Goal: Information Seeking & Learning: Learn about a topic

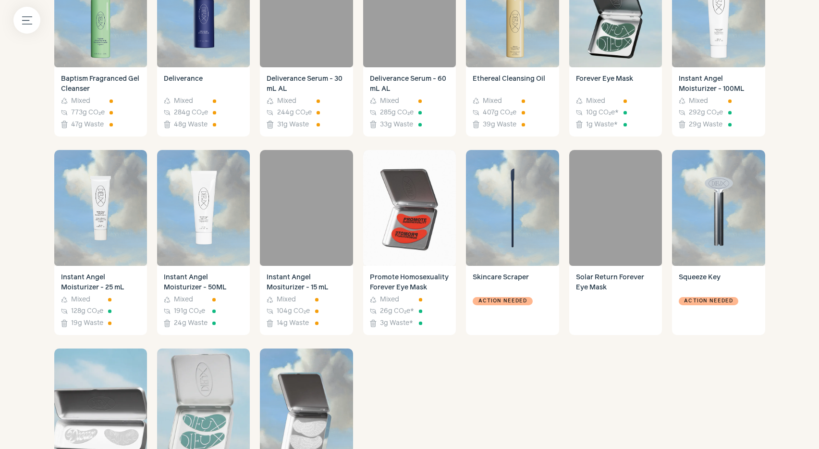
scroll to position [660, 0]
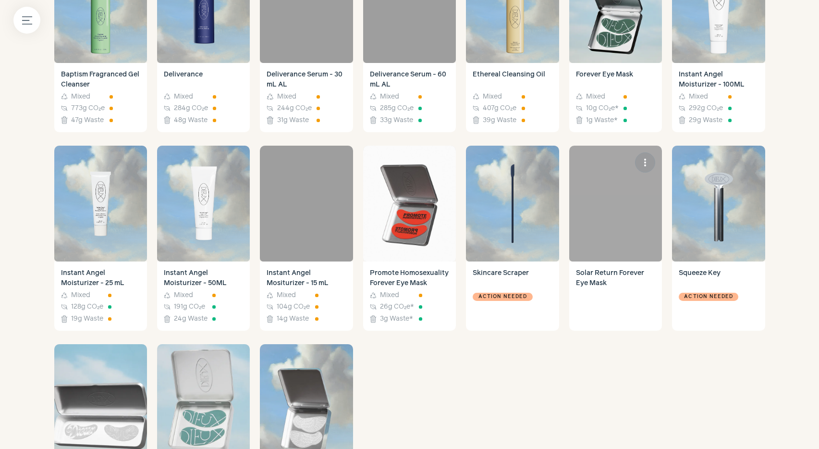
click at [599, 290] on h4 "Solar Return Forever Eye Mask" at bounding box center [615, 296] width 79 height 56
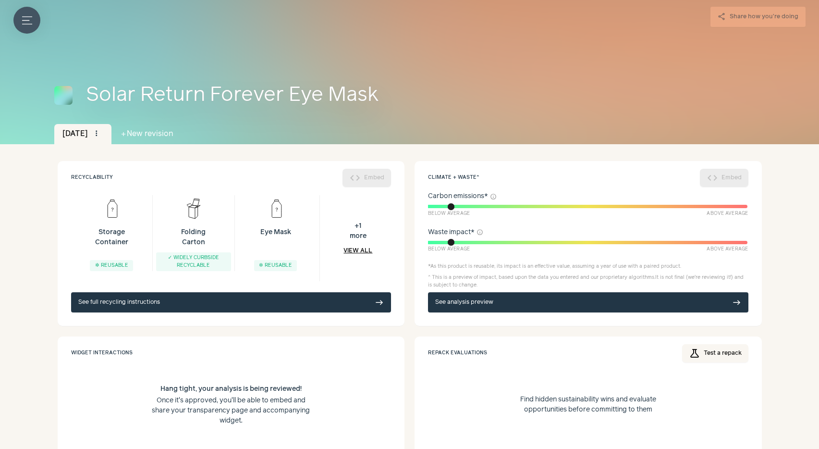
click at [28, 21] on icon "Menu button" at bounding box center [27, 20] width 10 height 10
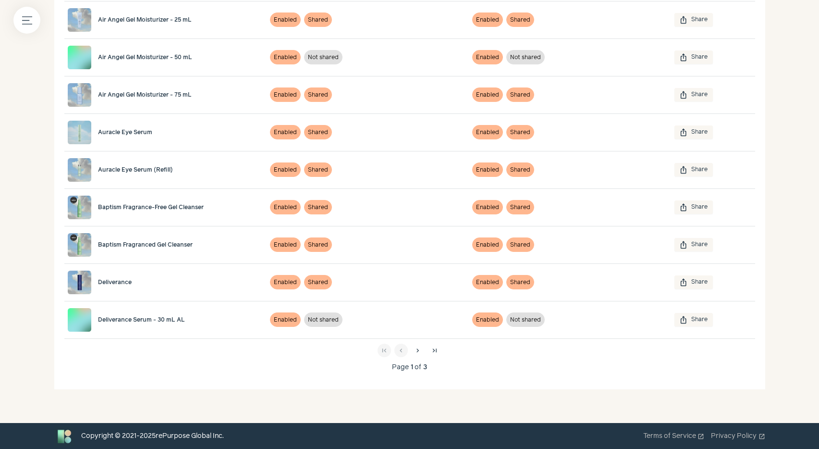
scroll to position [240, 0]
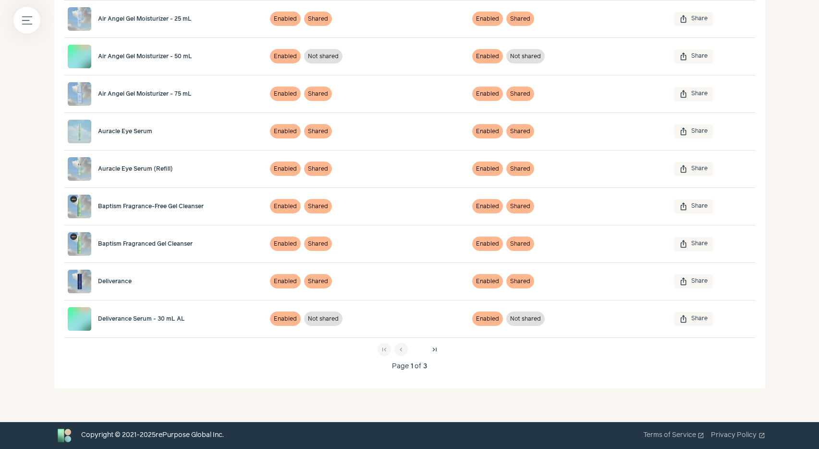
click at [418, 351] on span "chevron_right" at bounding box center [418, 350] width 8 height 8
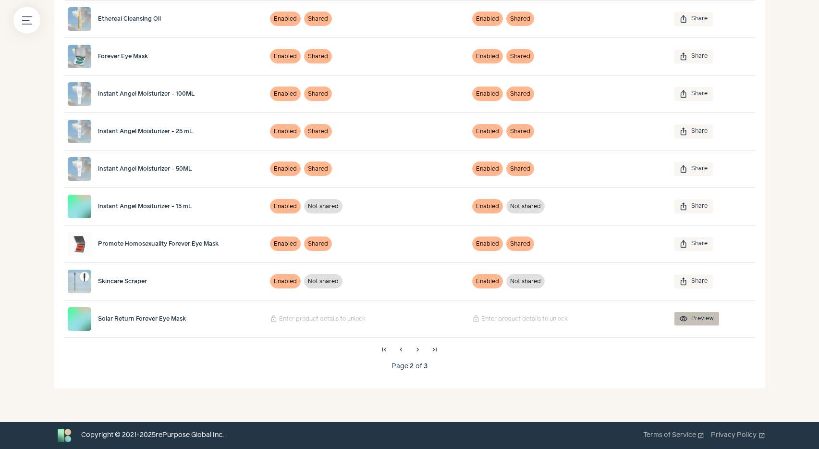
click at [701, 320] on link "visibility Preview" at bounding box center [697, 318] width 45 height 13
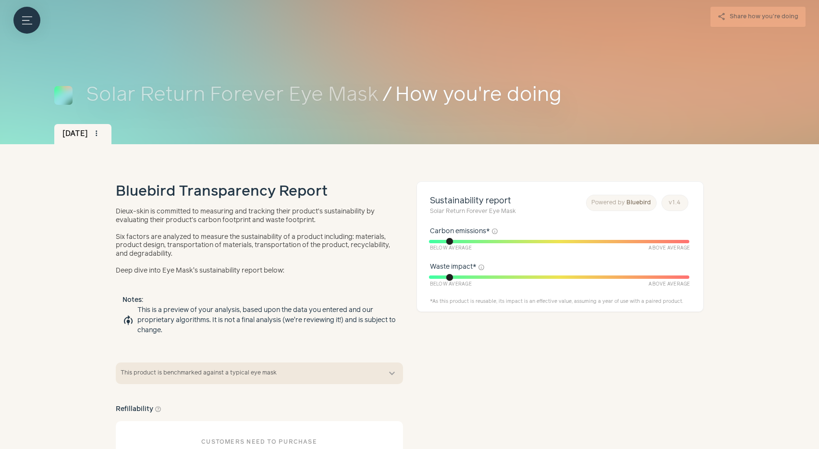
click at [327, 363] on button "This product is benchmarked against a typical eye mask expand_more" at bounding box center [259, 373] width 287 height 22
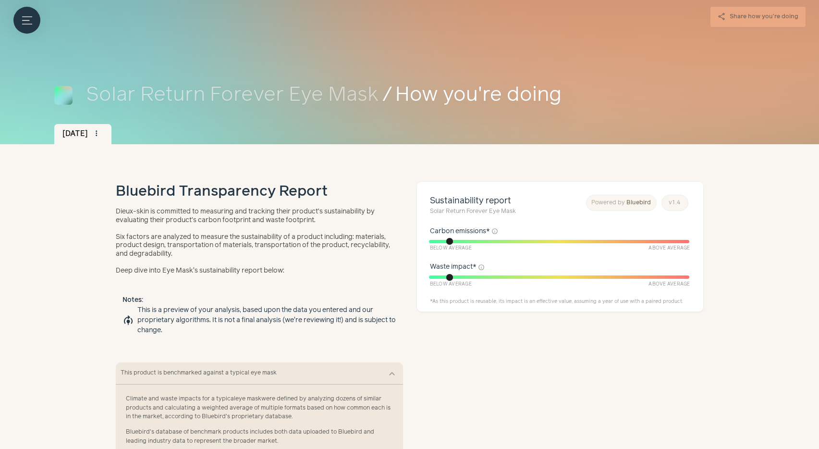
click at [326, 371] on span "This product is benchmarked against a typical eye mask" at bounding box center [250, 373] width 259 height 9
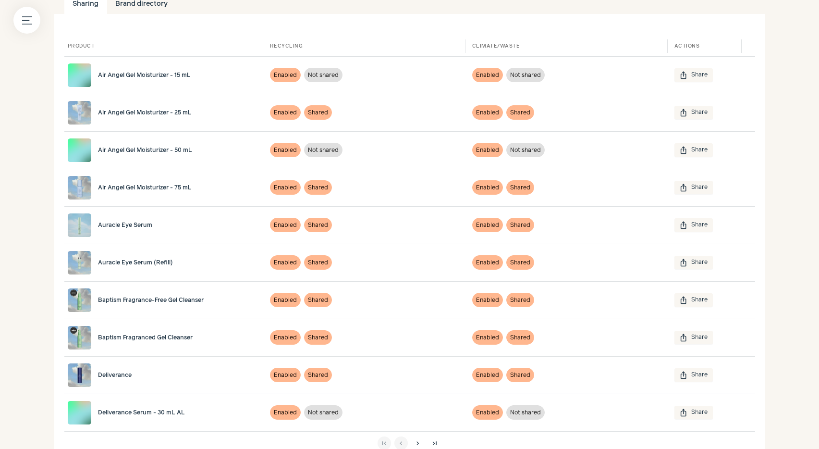
scroll to position [240, 0]
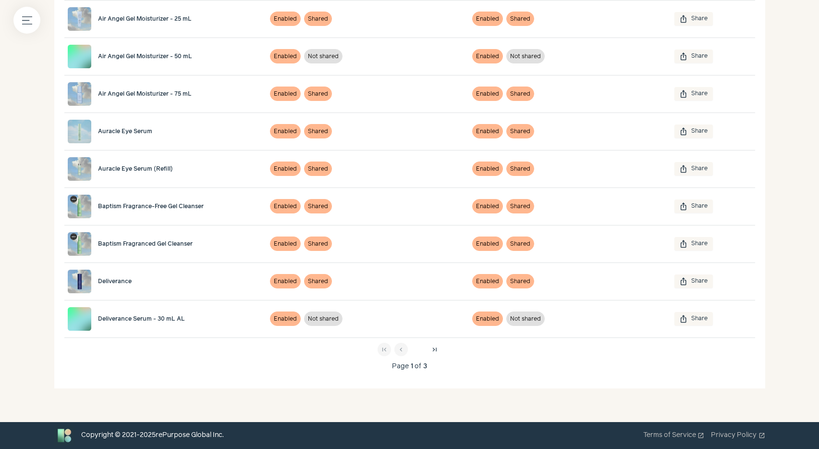
click at [419, 353] on span "chevron_right" at bounding box center [418, 350] width 8 height 8
